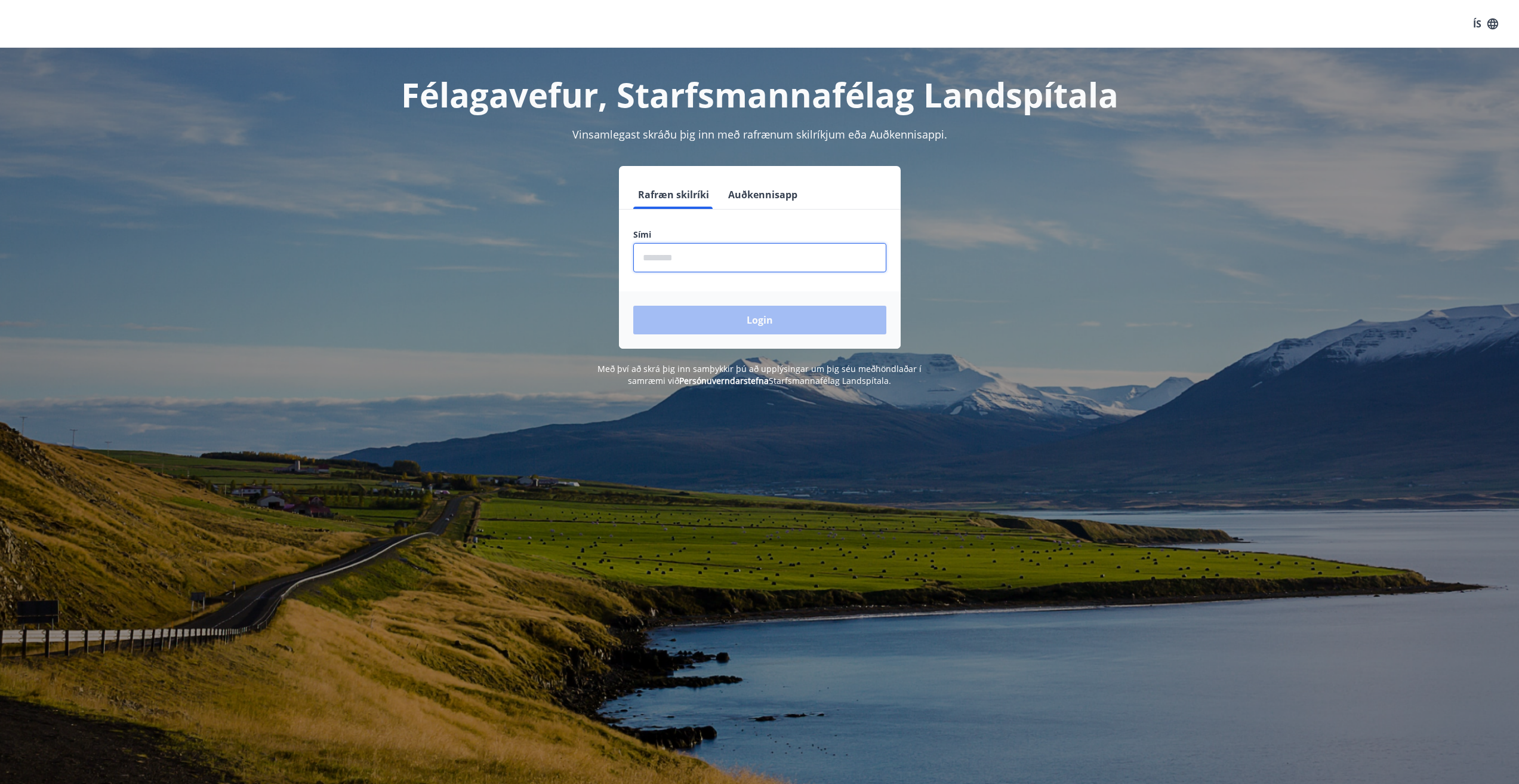
click at [681, 269] on input "phone" at bounding box center [760, 257] width 253 height 29
type input "********"
click at [782, 318] on button "Login" at bounding box center [760, 320] width 253 height 29
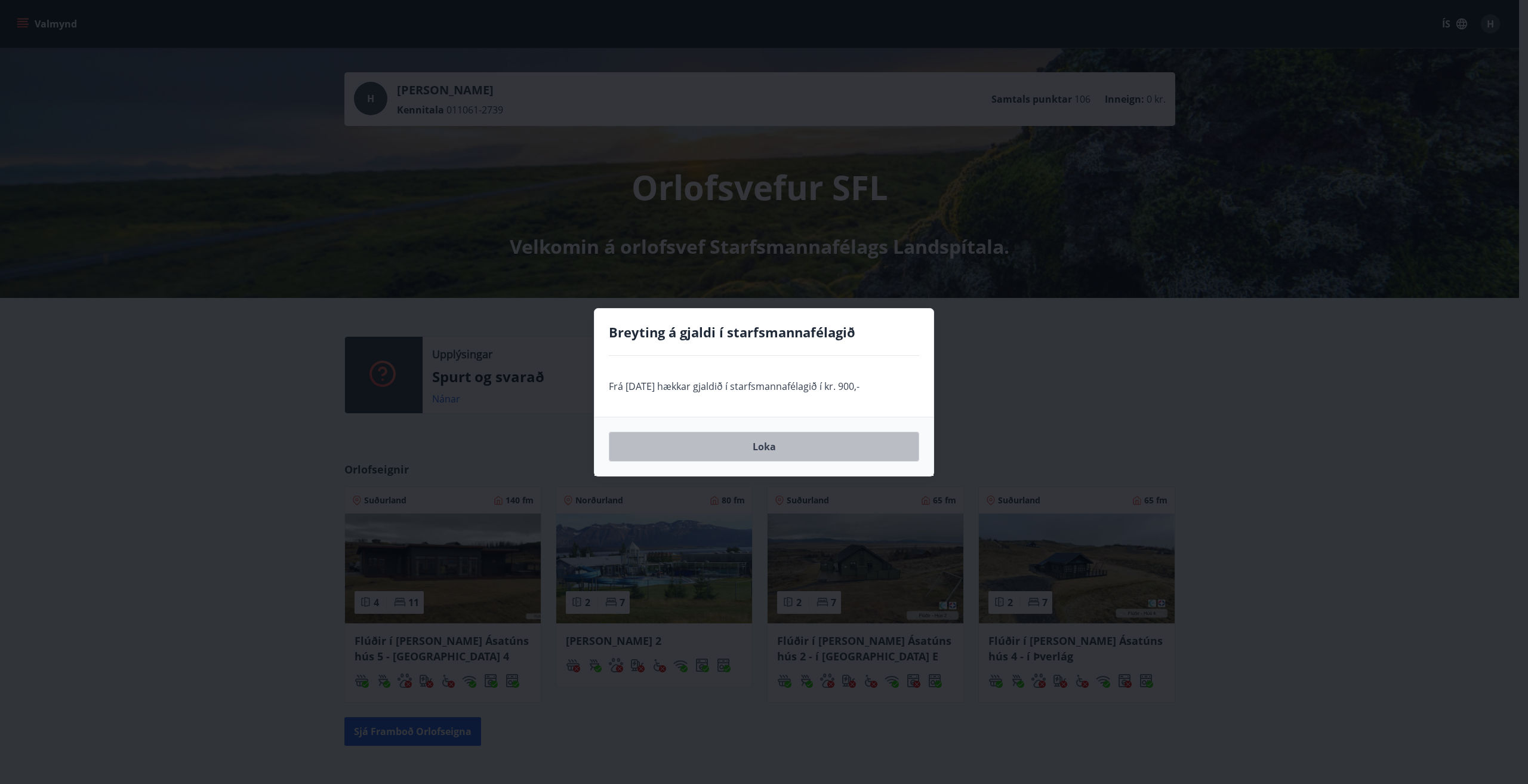
click at [806, 454] on button "Loka" at bounding box center [764, 446] width 311 height 30
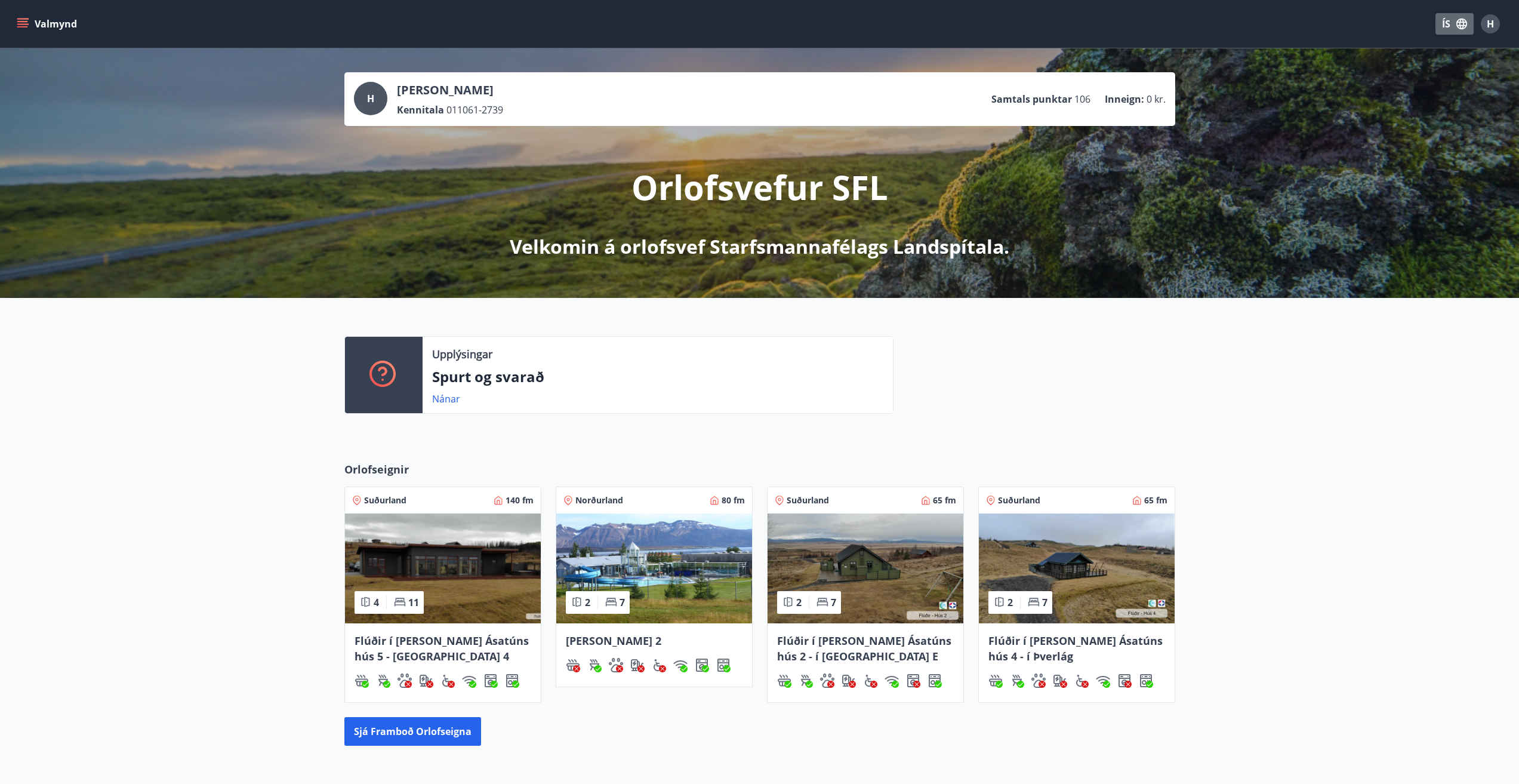
click at [1459, 23] on icon "button" at bounding box center [1462, 24] width 11 height 11
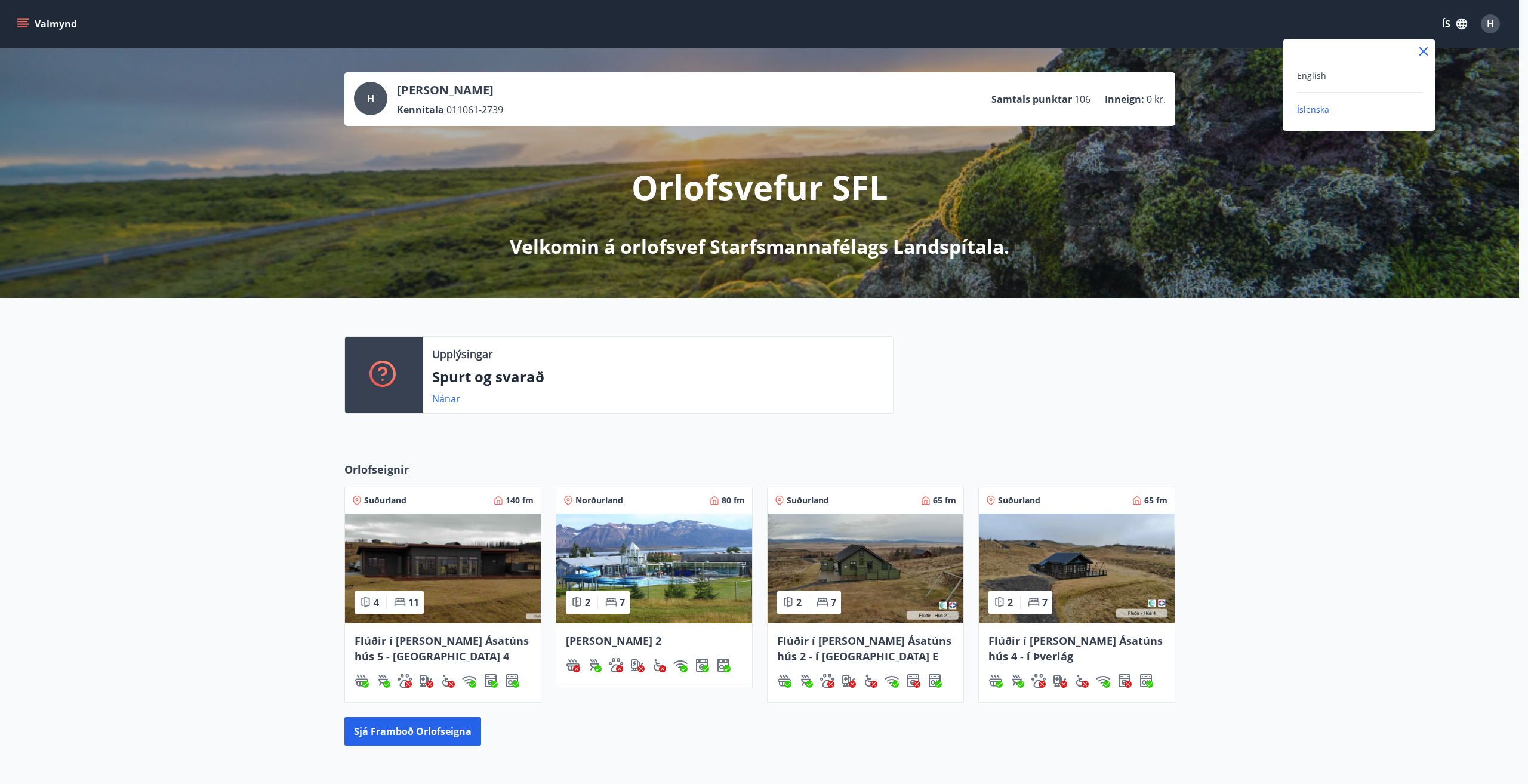
click at [1459, 23] on div at bounding box center [764, 392] width 1528 height 784
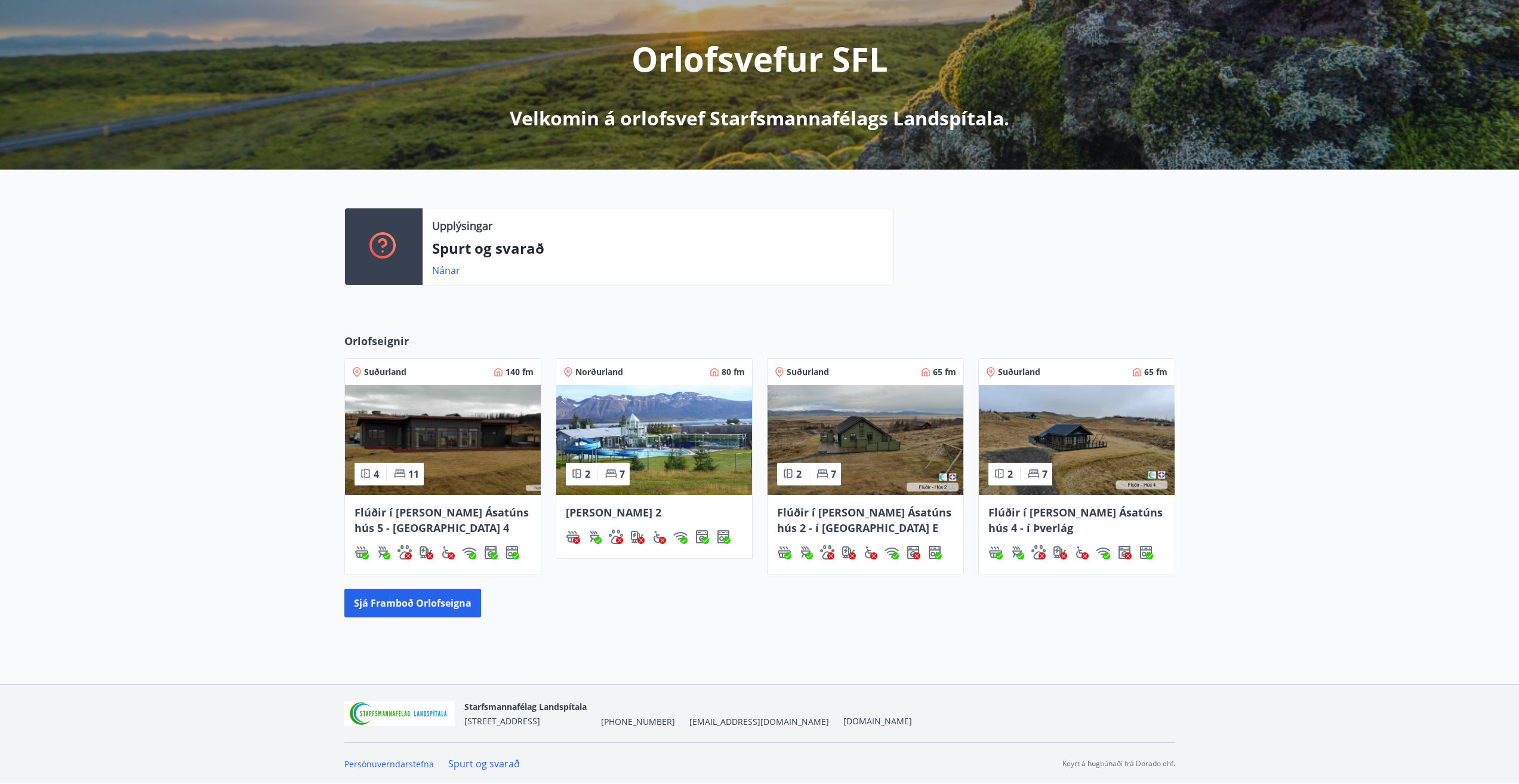
scroll to position [129, 0]
click at [623, 512] on span "Dalvík - Lynghólar 2" at bounding box center [614, 511] width 95 height 14
